Goal: Task Accomplishment & Management: Complete application form

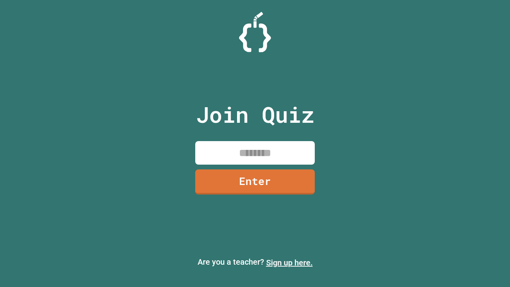
click at [289, 263] on link "Sign up here." at bounding box center [289, 263] width 47 height 10
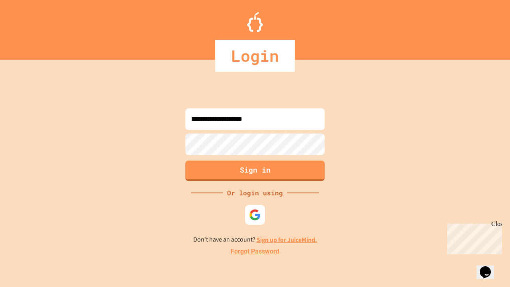
type input "**********"
